Goal: Task Accomplishment & Management: Manage account settings

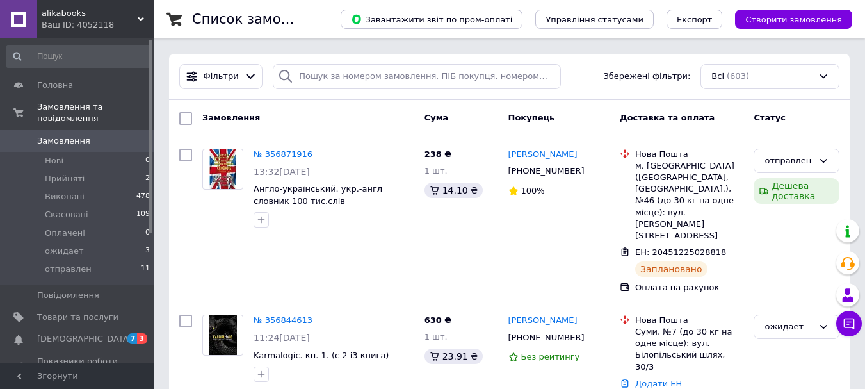
click at [81, 135] on span "Замовлення" at bounding box center [63, 141] width 53 height 12
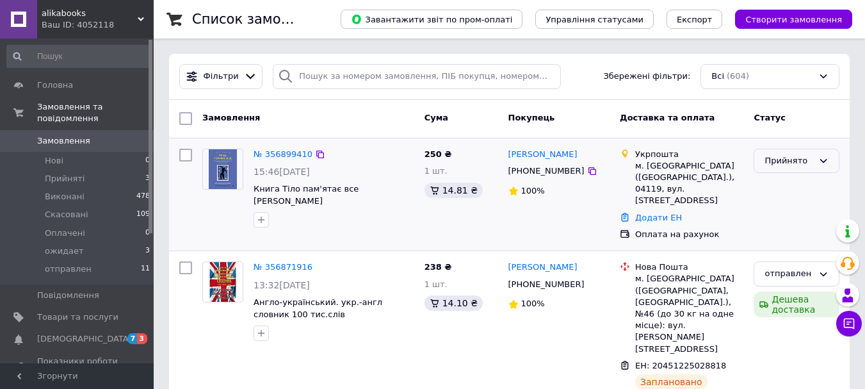
click at [780, 168] on div "Прийнято" at bounding box center [797, 161] width 86 height 25
click at [806, 161] on div "Прийнято" at bounding box center [789, 160] width 49 height 13
click at [806, 166] on div "Прийнято" at bounding box center [789, 160] width 49 height 13
click at [282, 151] on link "№ 356899410" at bounding box center [283, 154] width 59 height 10
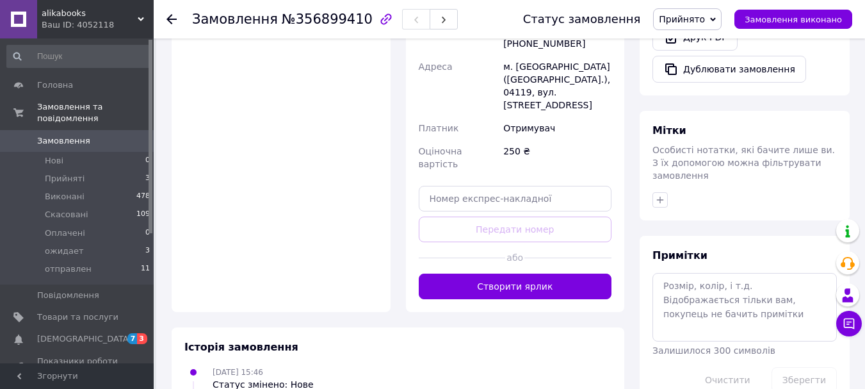
scroll to position [533, 0]
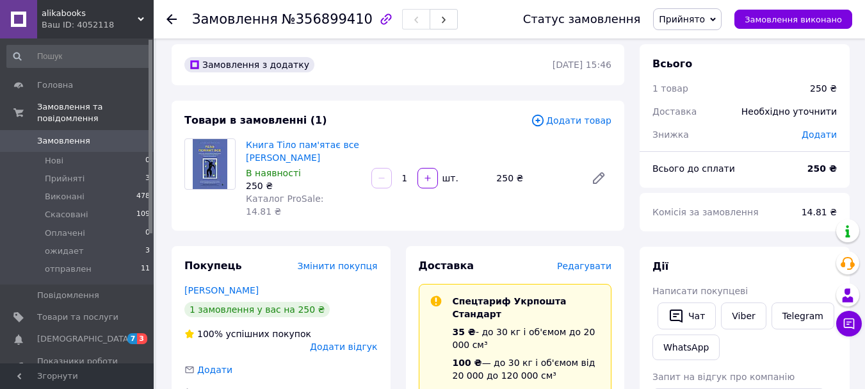
scroll to position [0, 0]
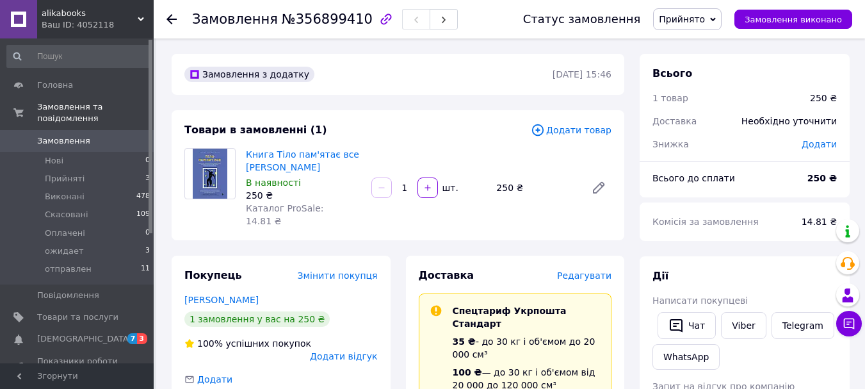
click at [168, 21] on icon at bounding box center [172, 19] width 10 height 10
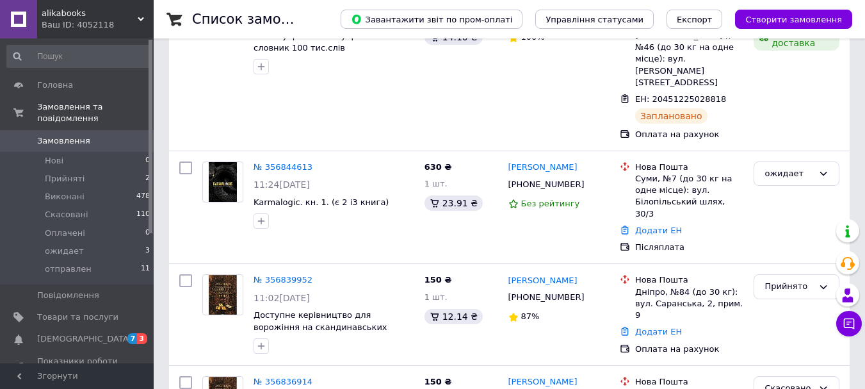
scroll to position [256, 0]
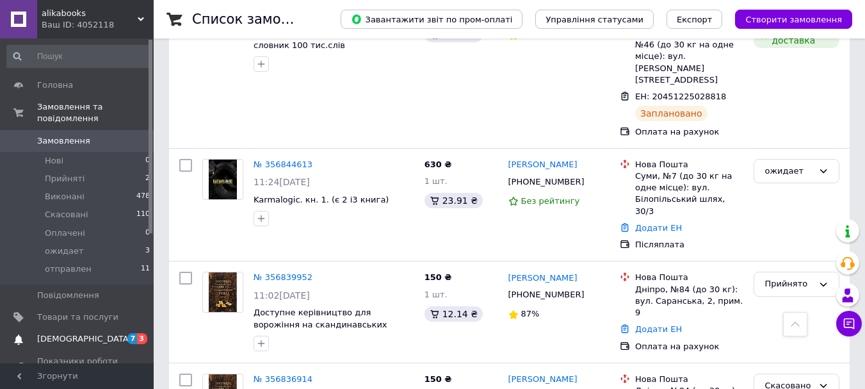
click at [44, 333] on span "[DEMOGRAPHIC_DATA]" at bounding box center [84, 339] width 95 height 12
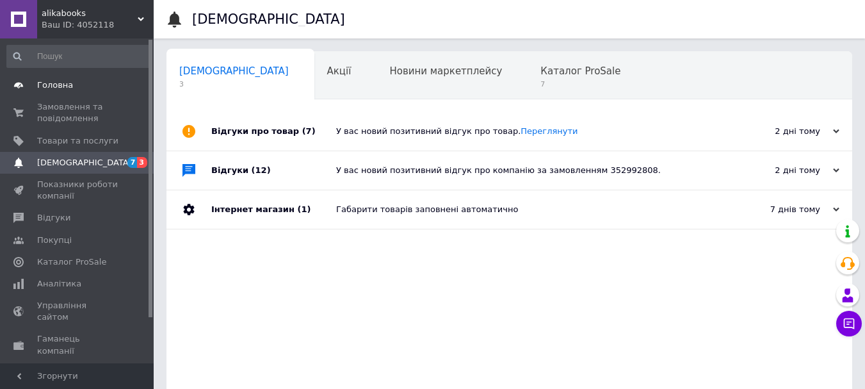
click at [67, 85] on span "Головна" at bounding box center [55, 85] width 36 height 12
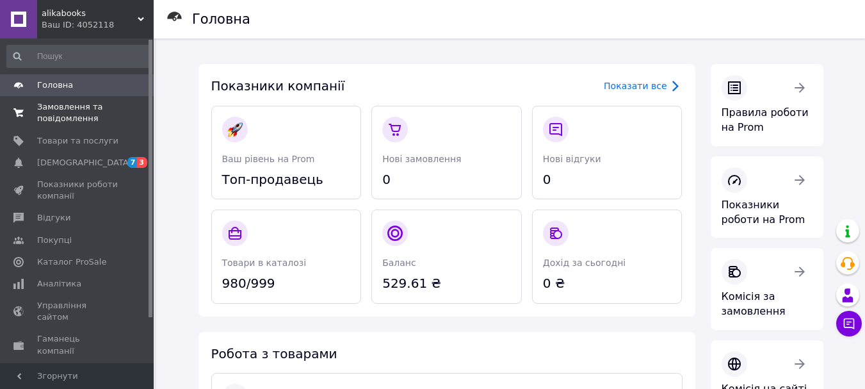
click at [69, 114] on span "Замовлення та повідомлення" at bounding box center [77, 112] width 81 height 23
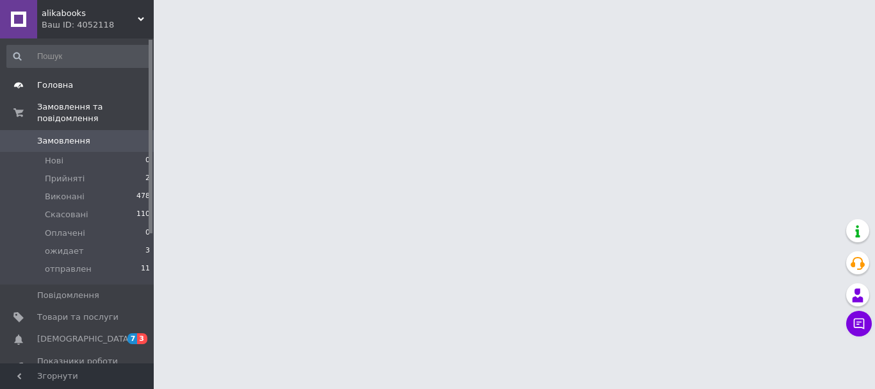
click at [45, 84] on span "Головна" at bounding box center [55, 85] width 36 height 12
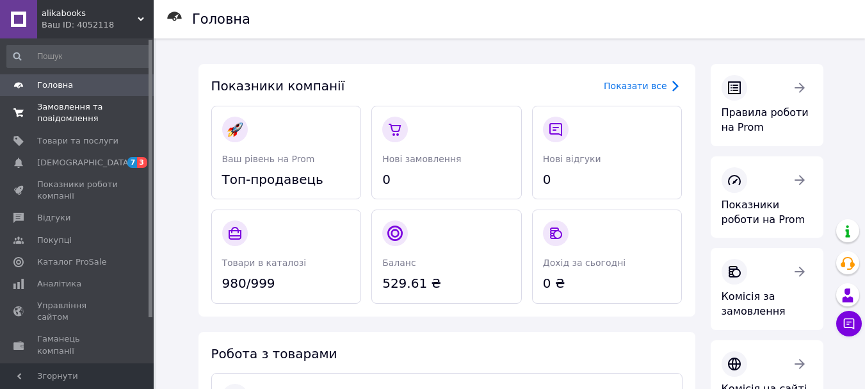
click at [58, 108] on span "Замовлення та повідомлення" at bounding box center [77, 112] width 81 height 23
